Goal: Task Accomplishment & Management: Manage account settings

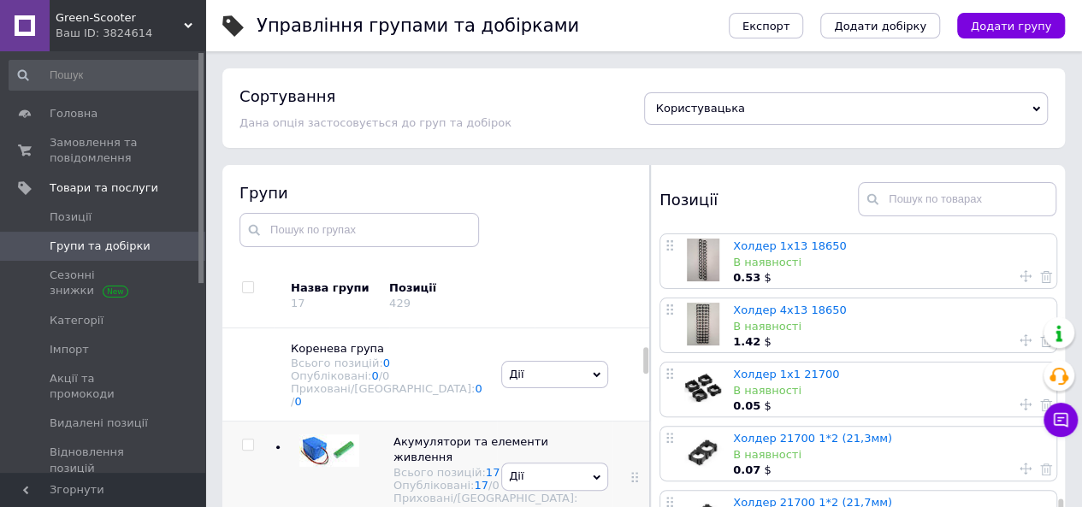
scroll to position [1346, 0]
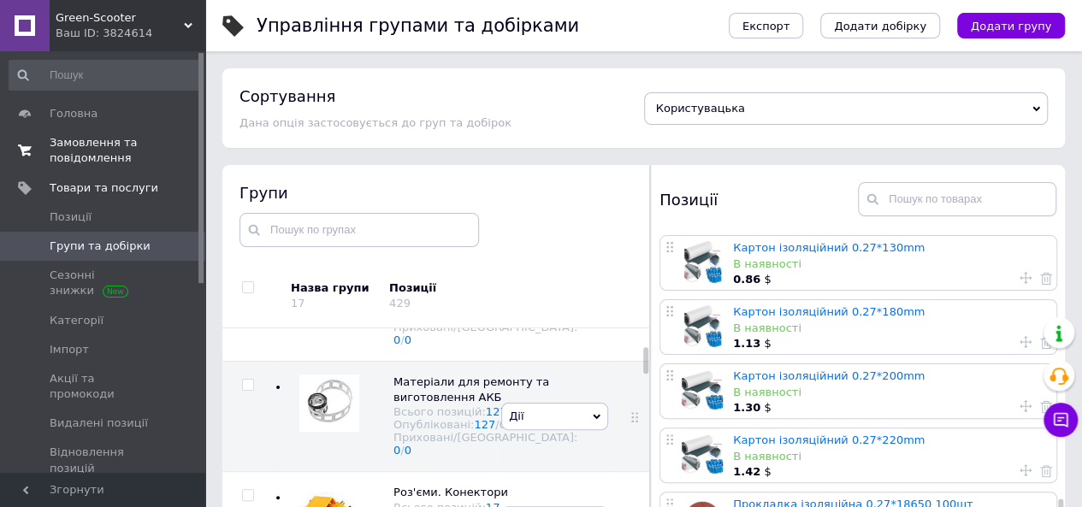
click at [74, 140] on span "Замовлення та повідомлення" at bounding box center [104, 150] width 109 height 31
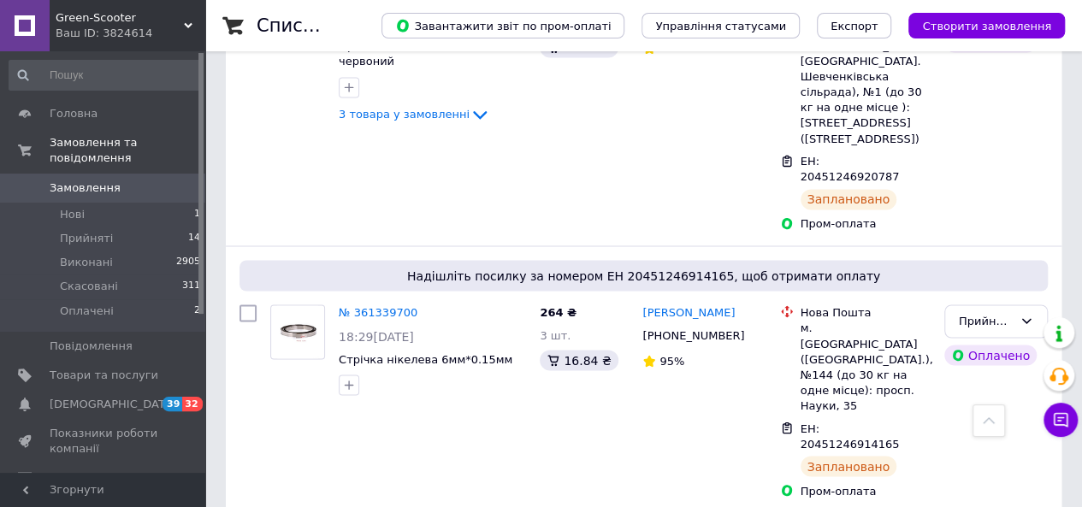
scroll to position [1454, 0]
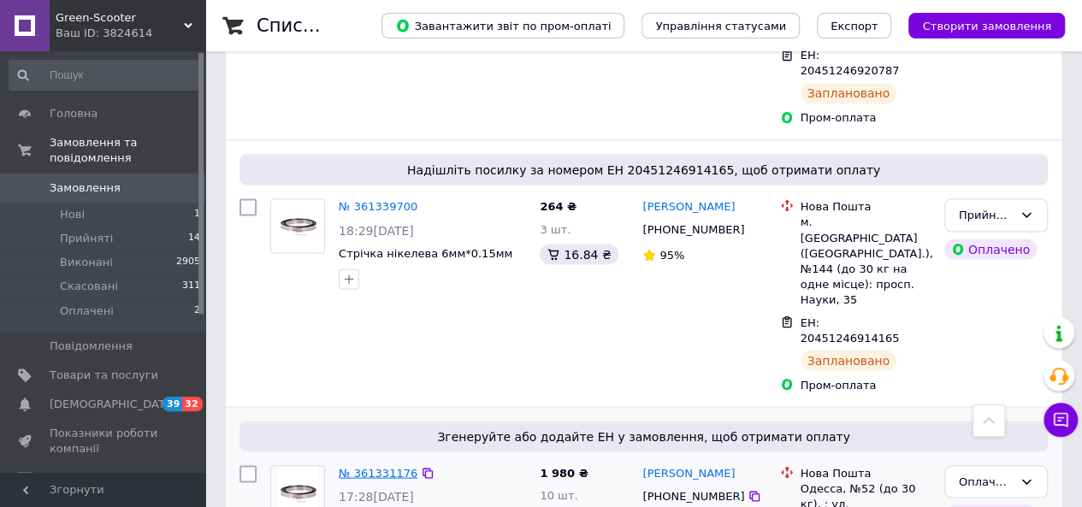
click at [386, 466] on link "№ 361331176" at bounding box center [378, 472] width 79 height 13
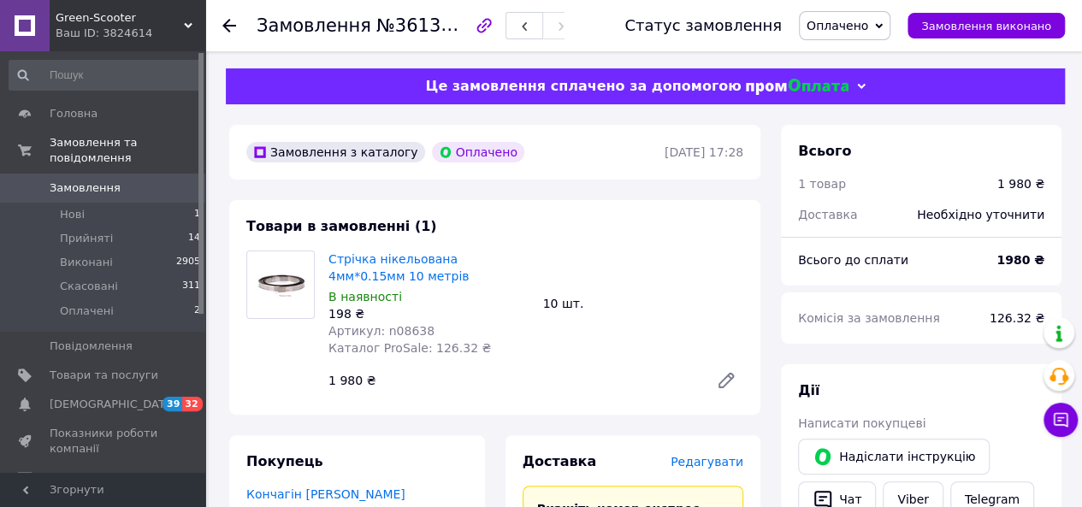
click at [868, 29] on span "Оплачено" at bounding box center [838, 26] width 62 height 14
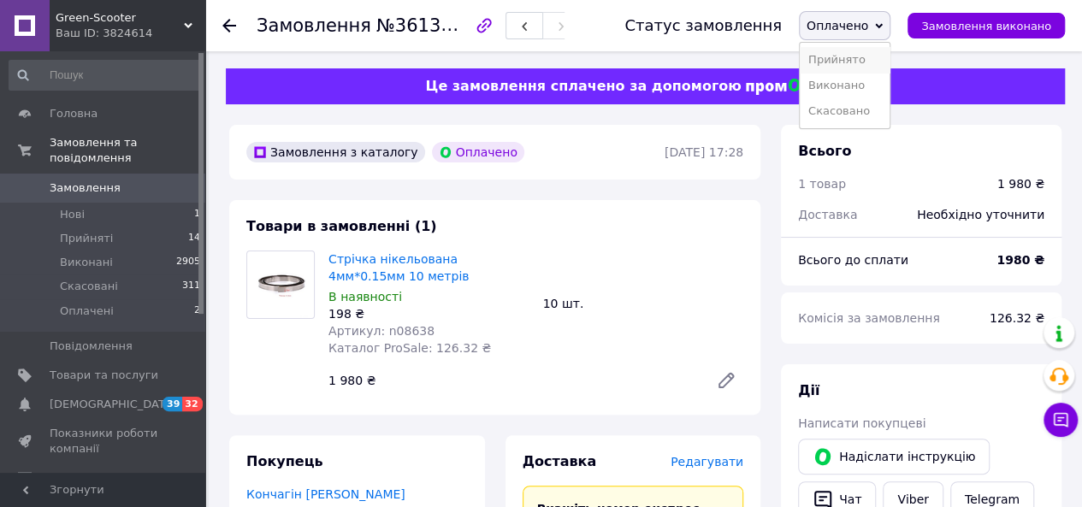
click at [869, 66] on li "Прийнято" at bounding box center [845, 60] width 90 height 26
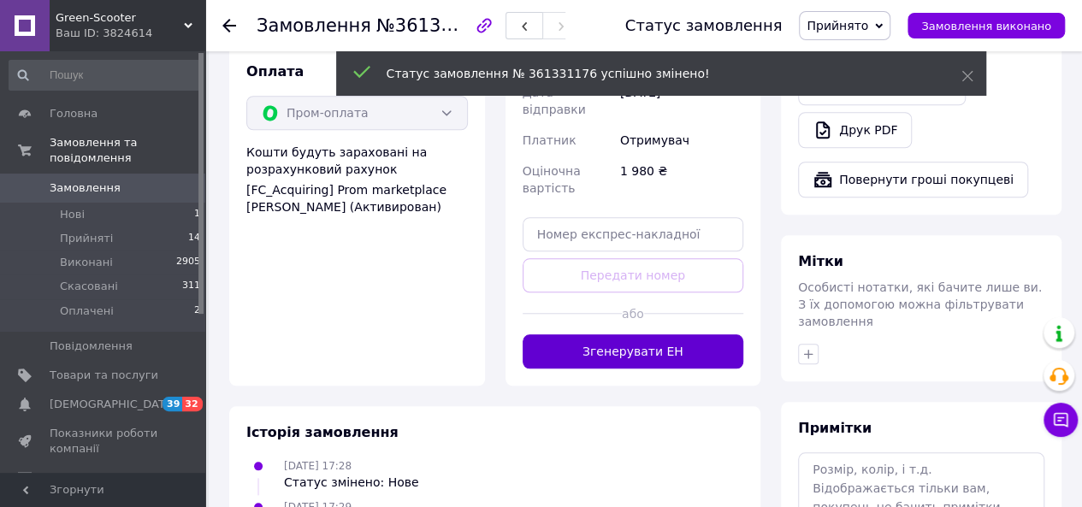
click at [621, 334] on button "Згенерувати ЕН" at bounding box center [634, 351] width 222 height 34
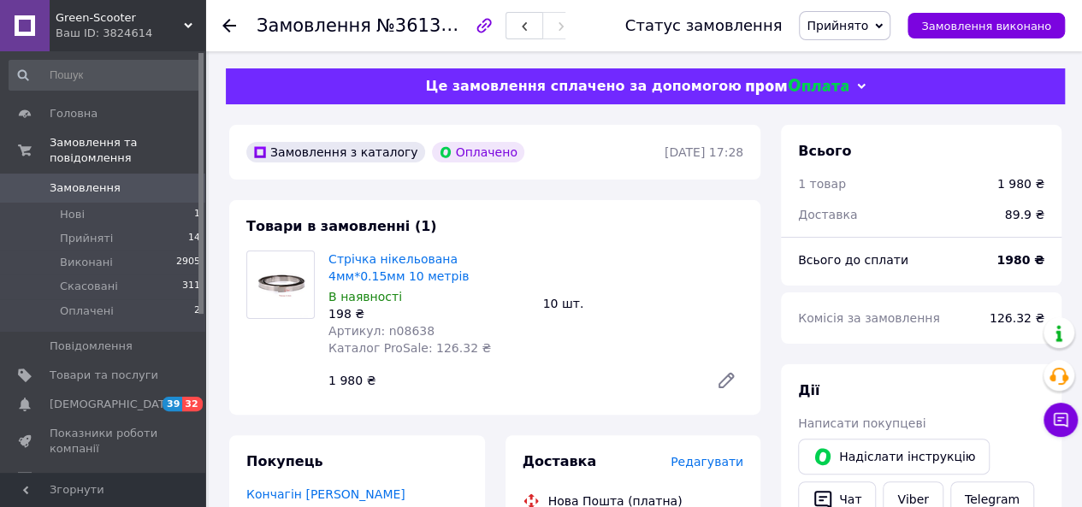
click at [85, 181] on span "Замовлення" at bounding box center [85, 188] width 71 height 15
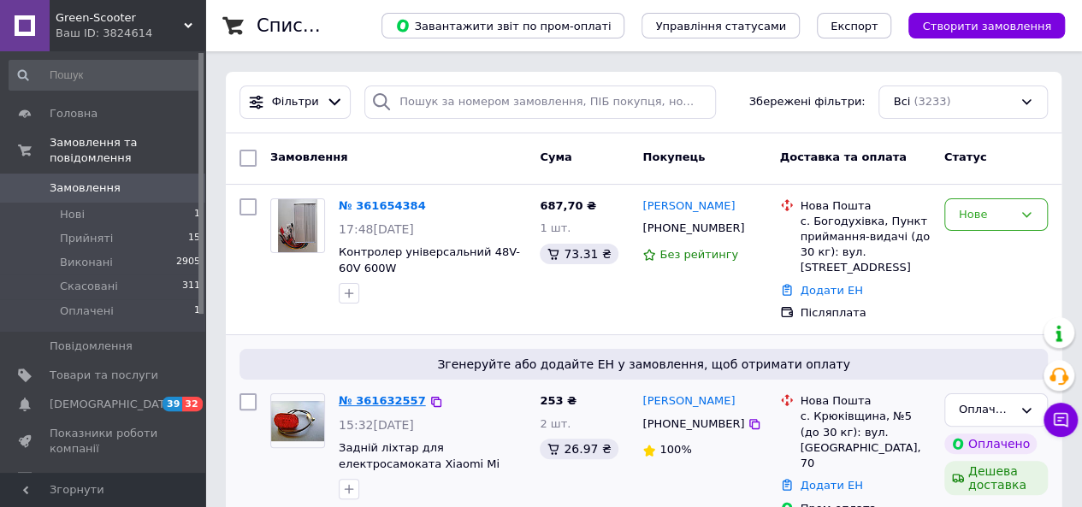
click at [380, 394] on link "№ 361632557" at bounding box center [382, 400] width 87 height 13
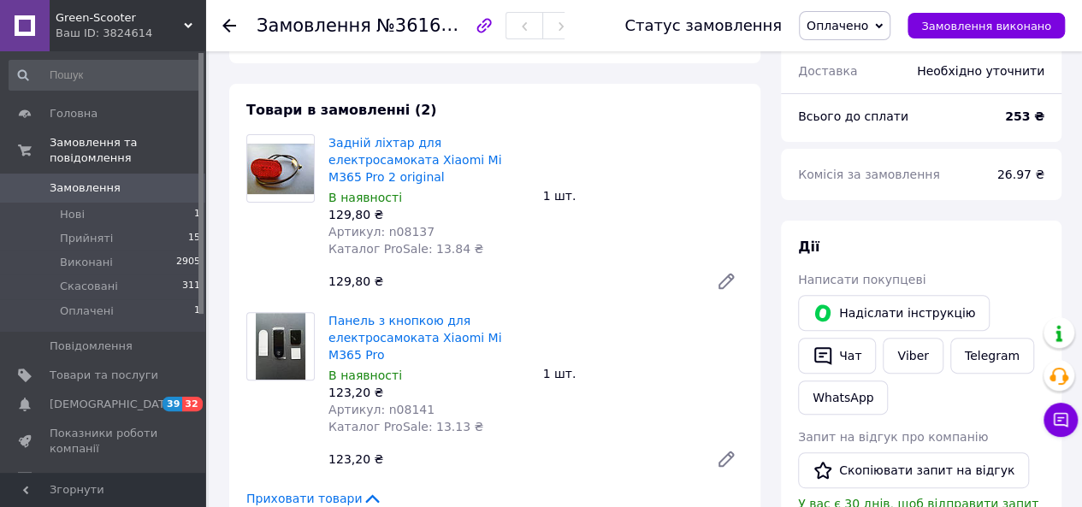
scroll to position [171, 0]
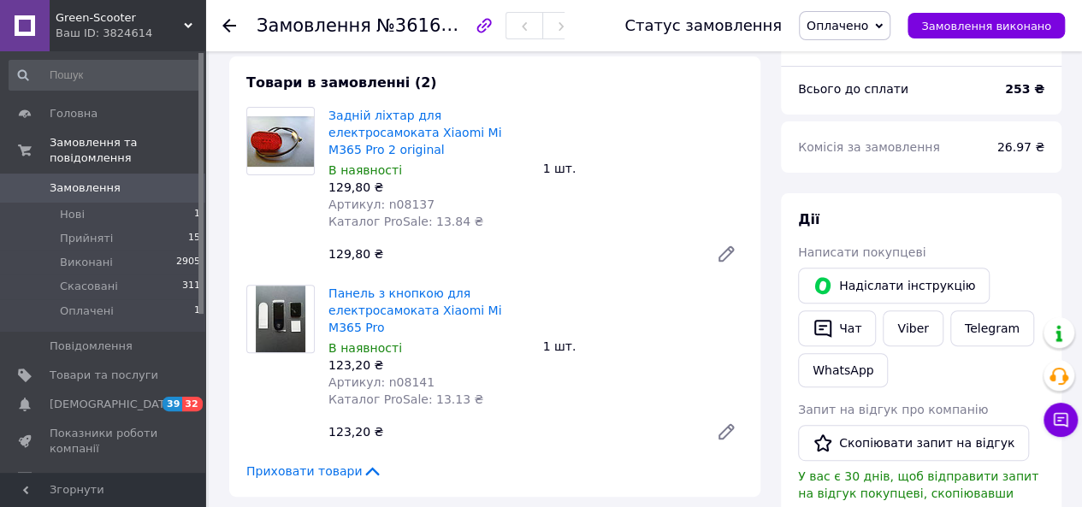
click at [837, 30] on span "Оплачено" at bounding box center [838, 26] width 62 height 14
click at [839, 59] on li "Прийнято" at bounding box center [845, 60] width 90 height 26
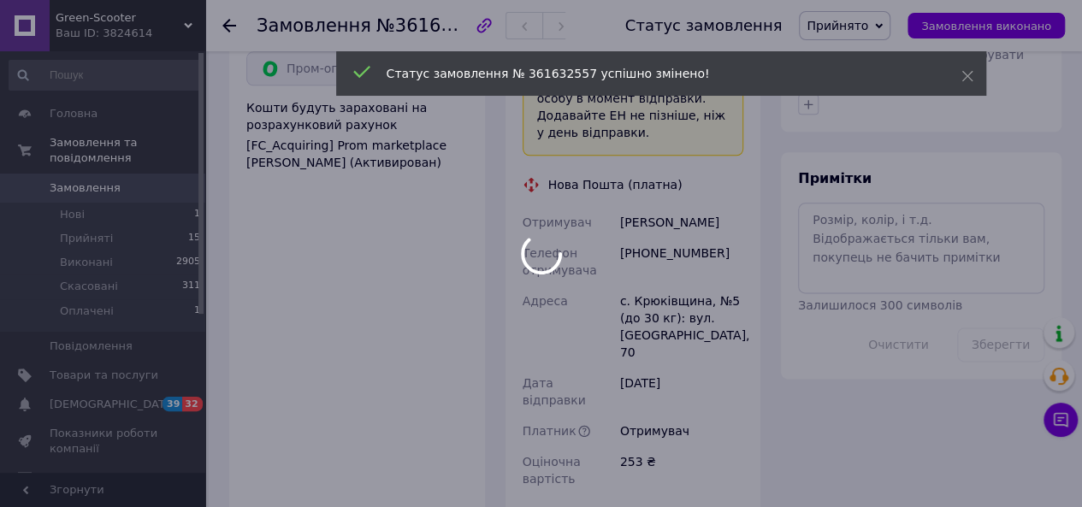
scroll to position [1112, 0]
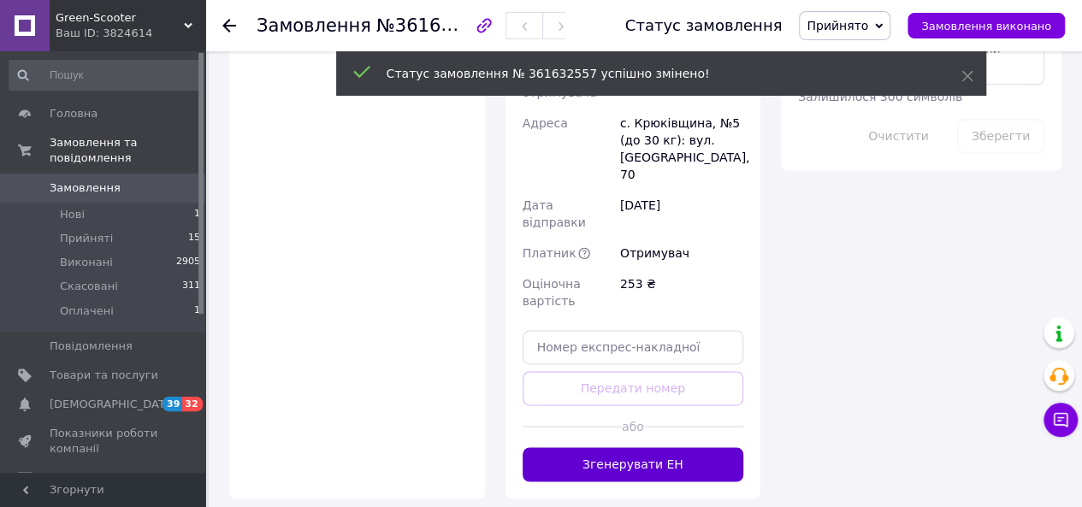
click at [642, 447] on button "Згенерувати ЕН" at bounding box center [634, 464] width 222 height 34
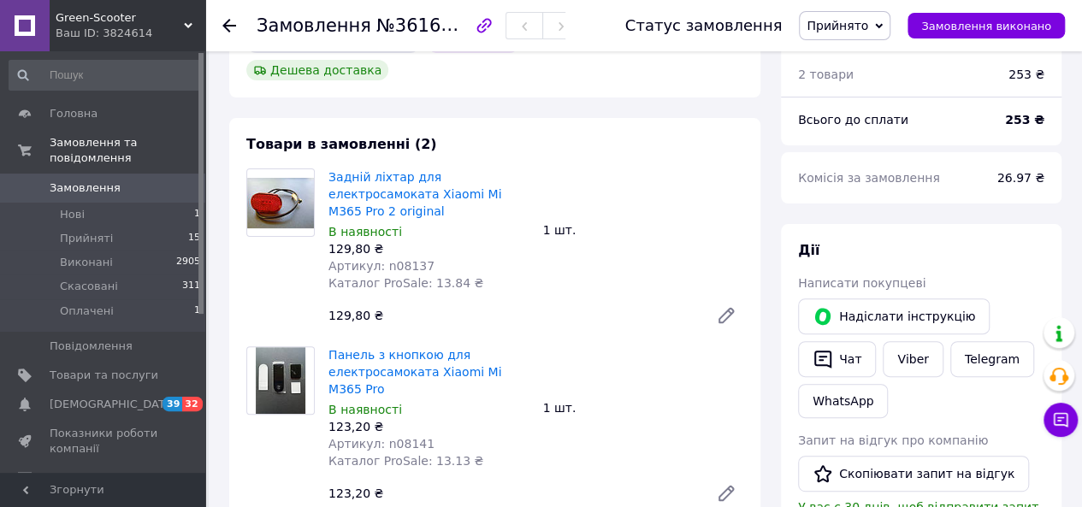
scroll to position [86, 0]
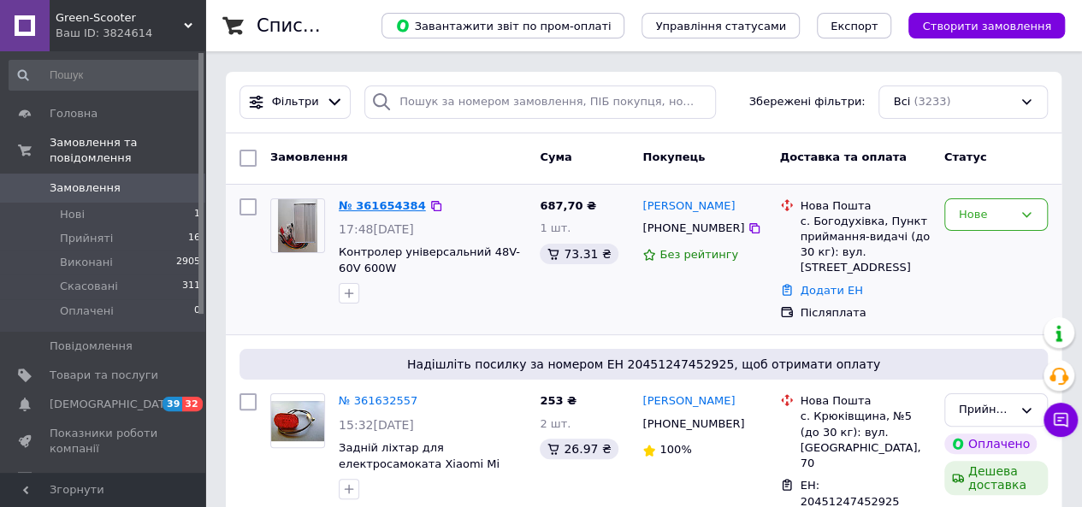
click at [376, 204] on link "№ 361654384" at bounding box center [382, 205] width 87 height 13
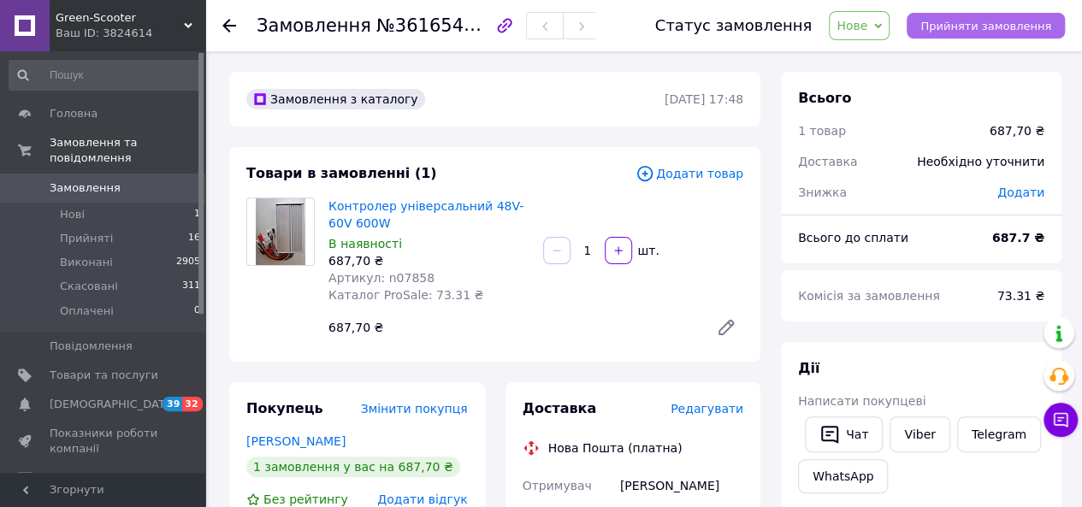
click at [968, 21] on span "Прийняти замовлення" at bounding box center [985, 26] width 131 height 13
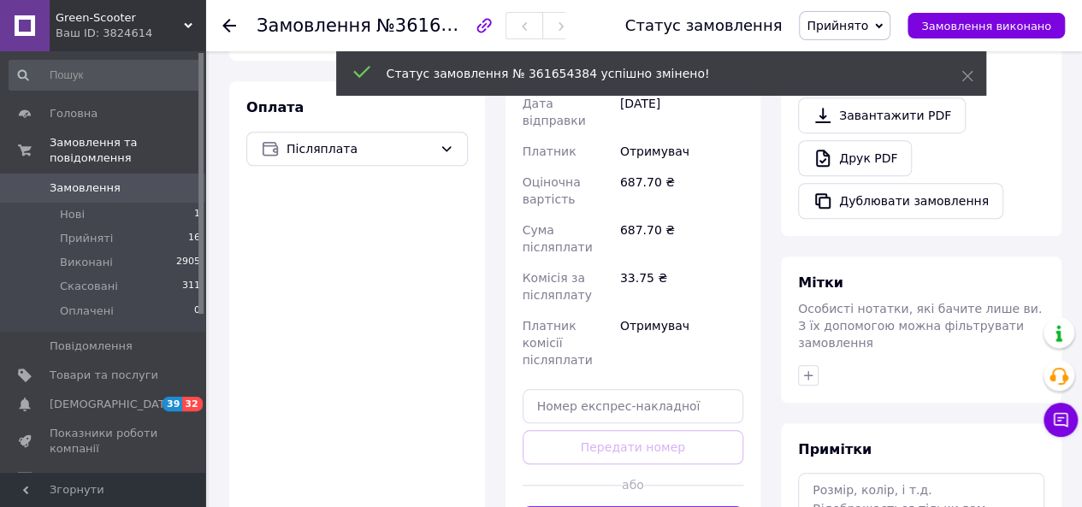
scroll to position [599, 0]
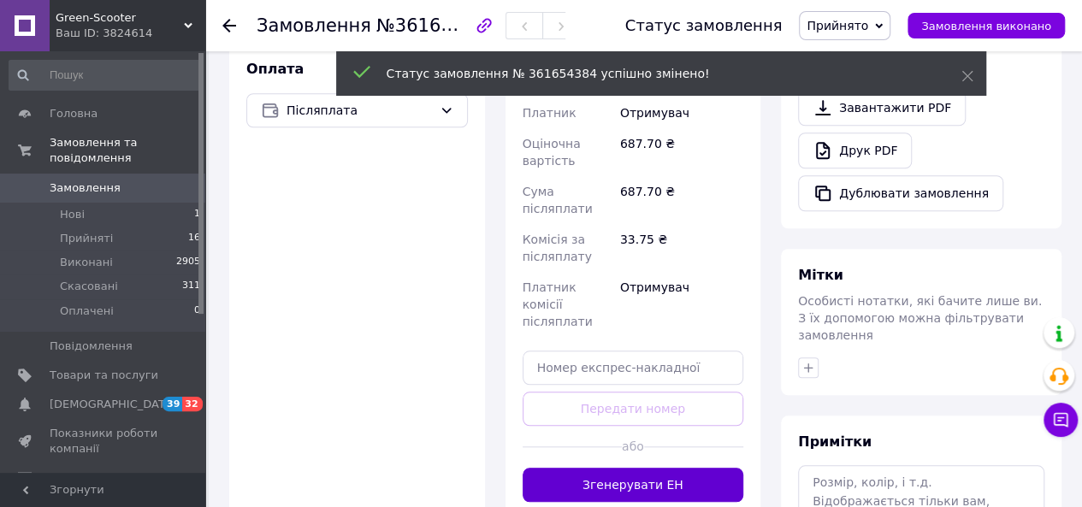
click at [644, 468] on button "Згенерувати ЕН" at bounding box center [634, 485] width 222 height 34
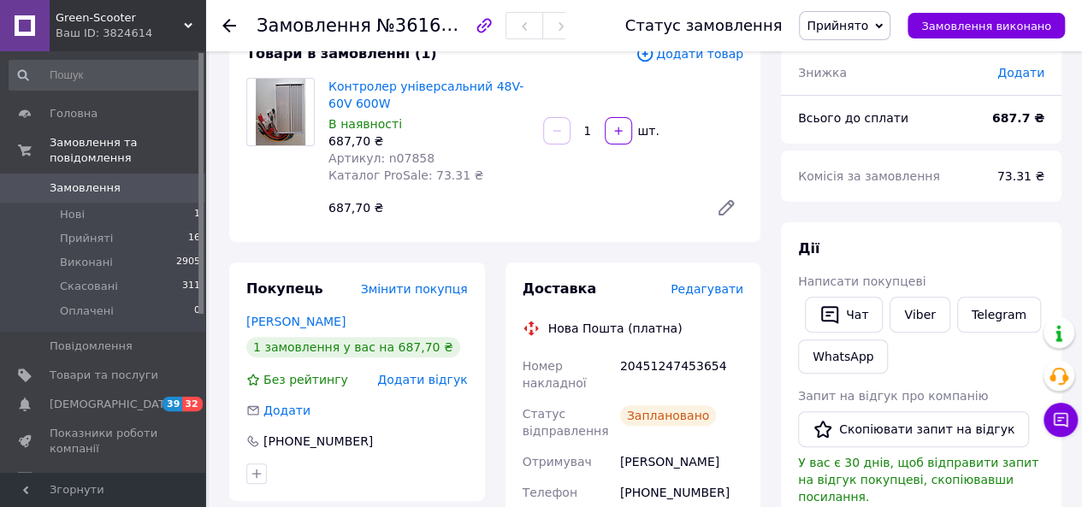
scroll to position [0, 0]
